Goal: Information Seeking & Learning: Understand process/instructions

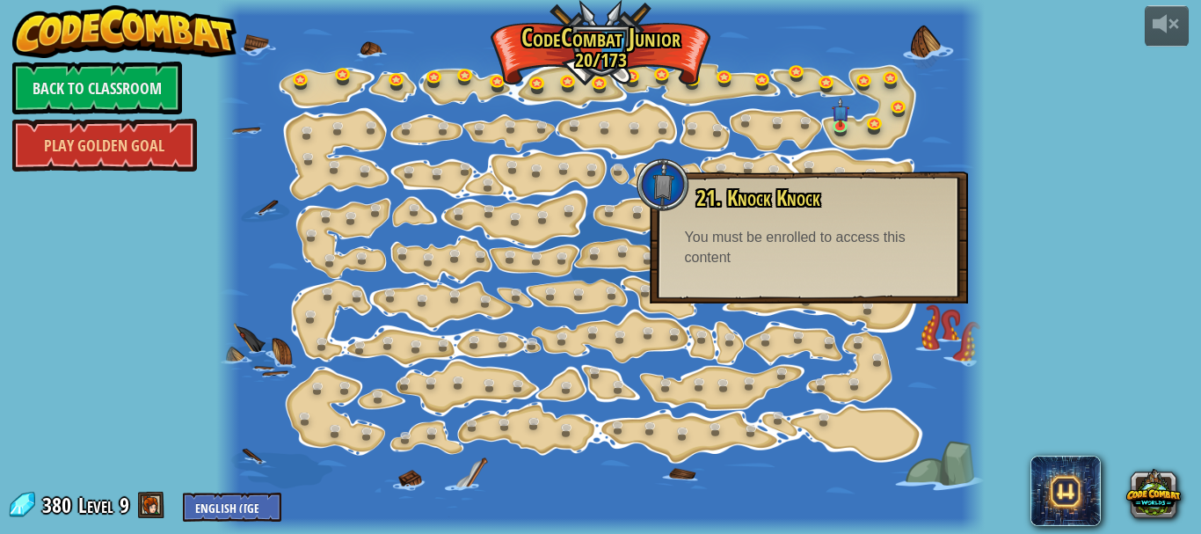
click at [643, 180] on div at bounding box center [663, 184] width 53 height 53
click at [716, 201] on span "21. Knock Knock" at bounding box center [758, 198] width 124 height 30
click at [971, 202] on div at bounding box center [973, 267] width 23 height 534
click at [998, 249] on div "powered by Back to Classroom Play Golden Goal 15. Step Change Change step argum…" at bounding box center [600, 267] width 1201 height 534
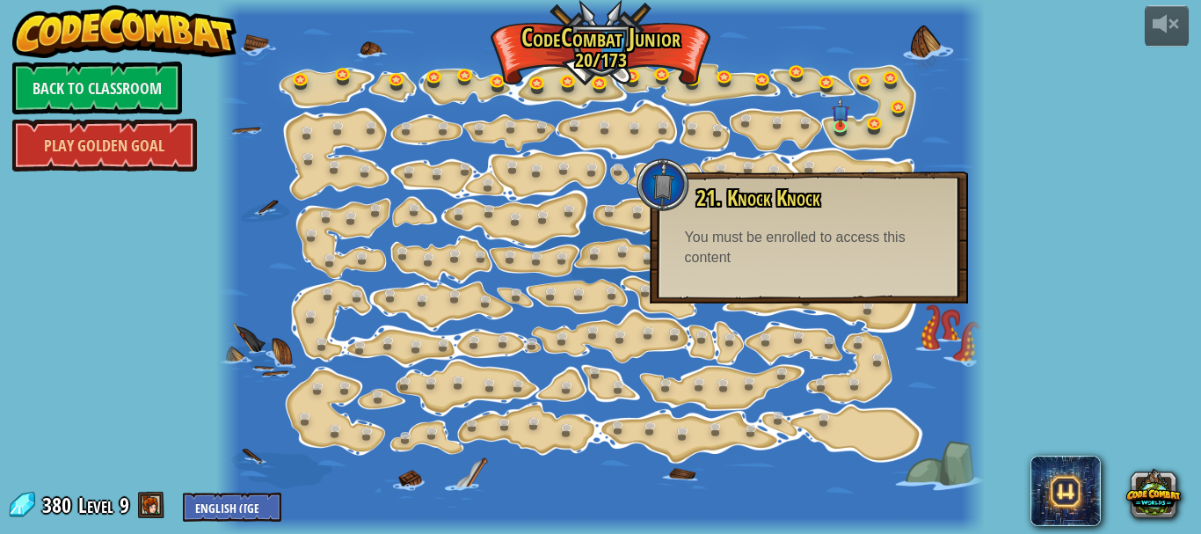
click at [606, 229] on div at bounding box center [600, 267] width 769 height 534
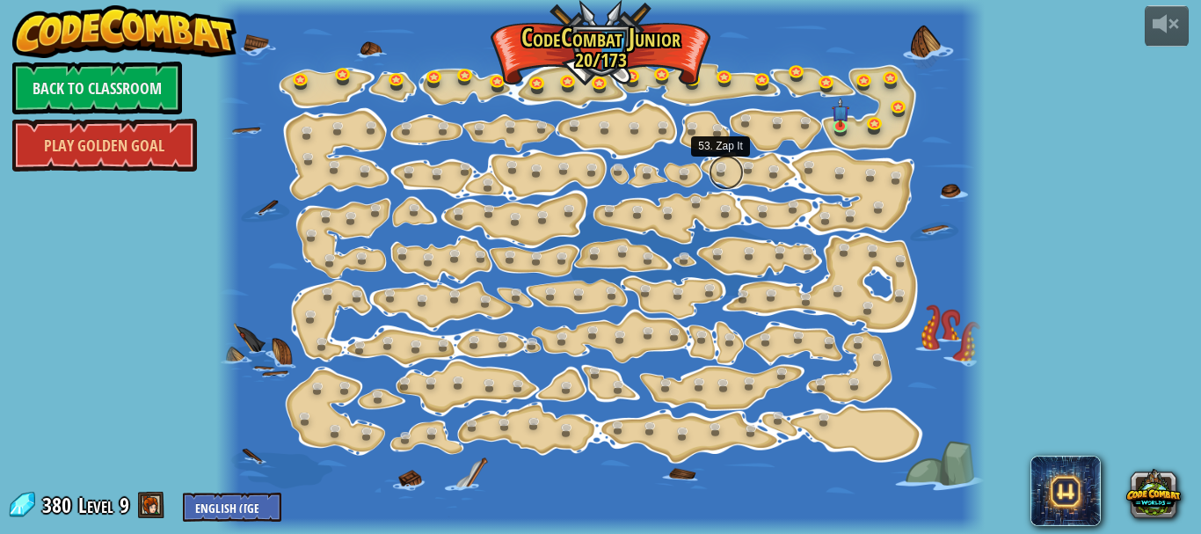
click at [727, 178] on link at bounding box center [726, 172] width 35 height 35
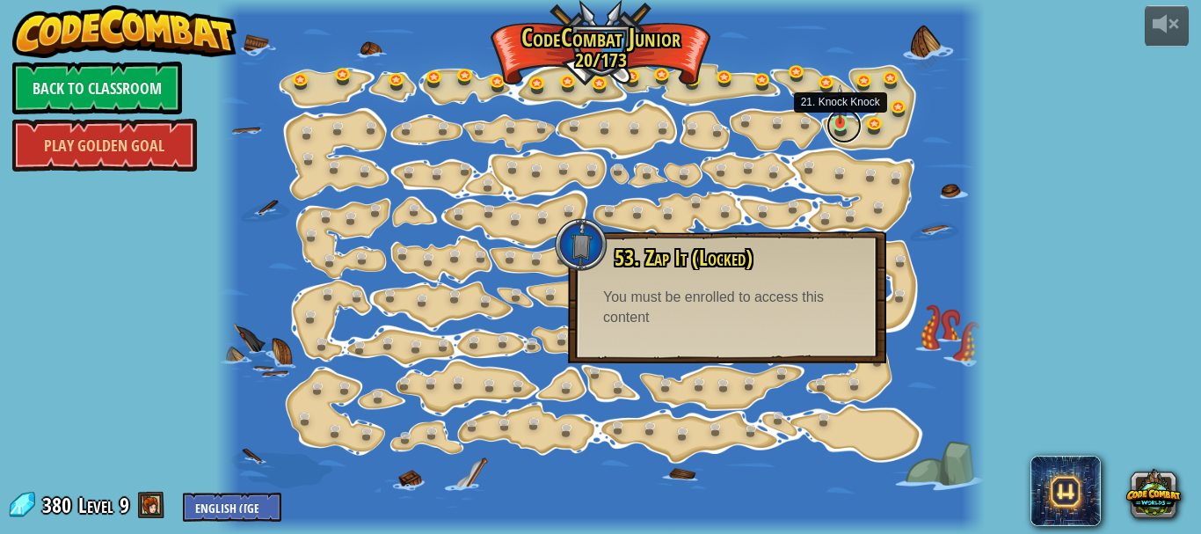
click at [836, 130] on link at bounding box center [843, 125] width 35 height 35
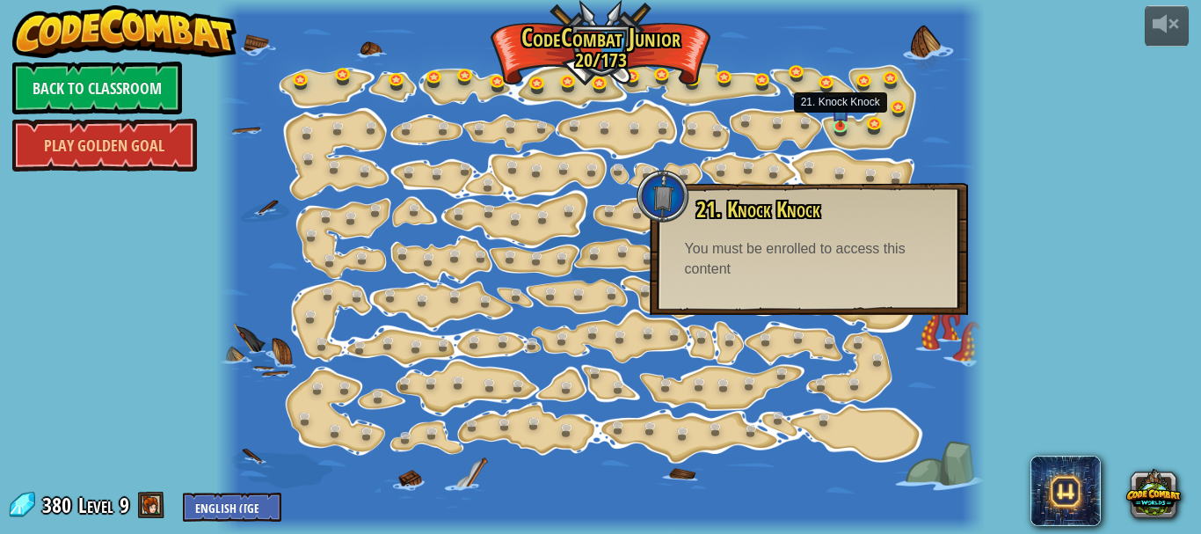
click at [825, 266] on div "You must be enrolled to access this content" at bounding box center [809, 259] width 248 height 40
click at [993, 177] on div "powered by Back to Classroom Play Golden Goal 15. Step Change Change step argum…" at bounding box center [600, 267] width 1201 height 534
